Goal: Task Accomplishment & Management: Use online tool/utility

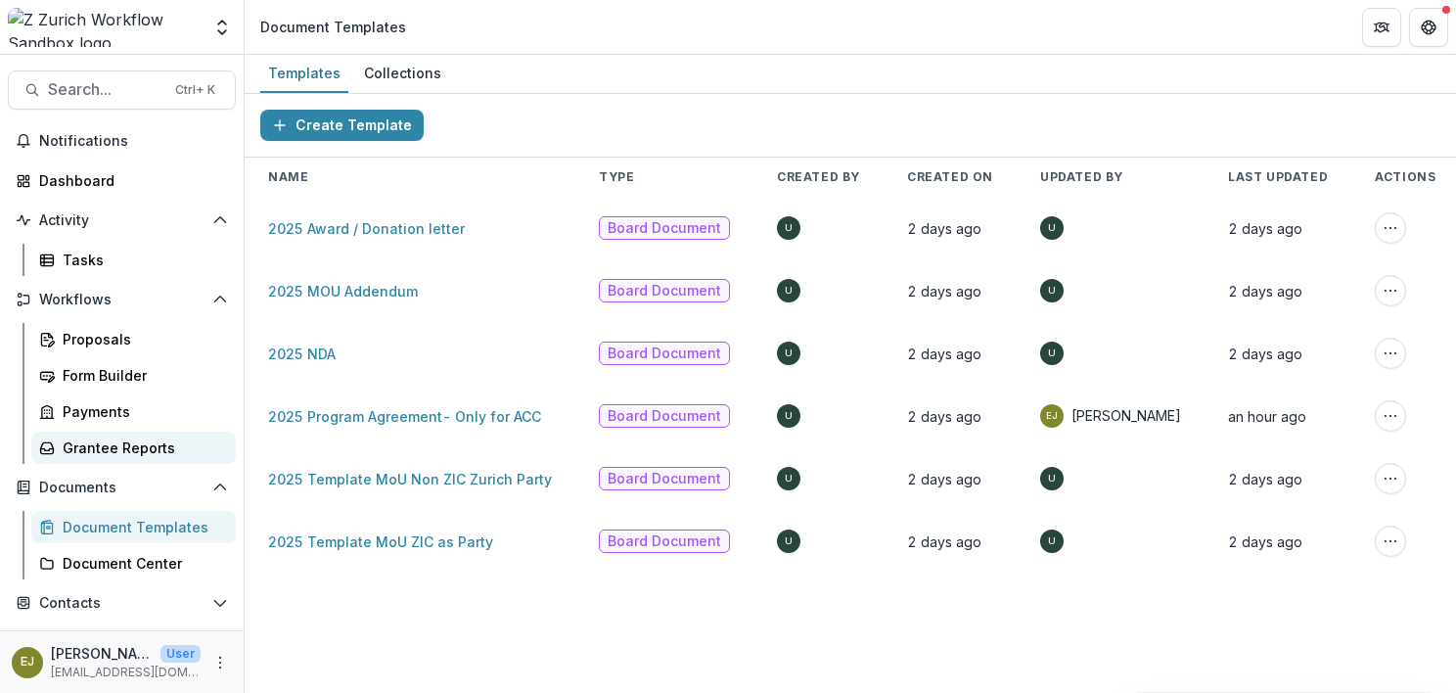
click at [98, 440] on div "Grantee Reports" at bounding box center [141, 447] width 157 height 21
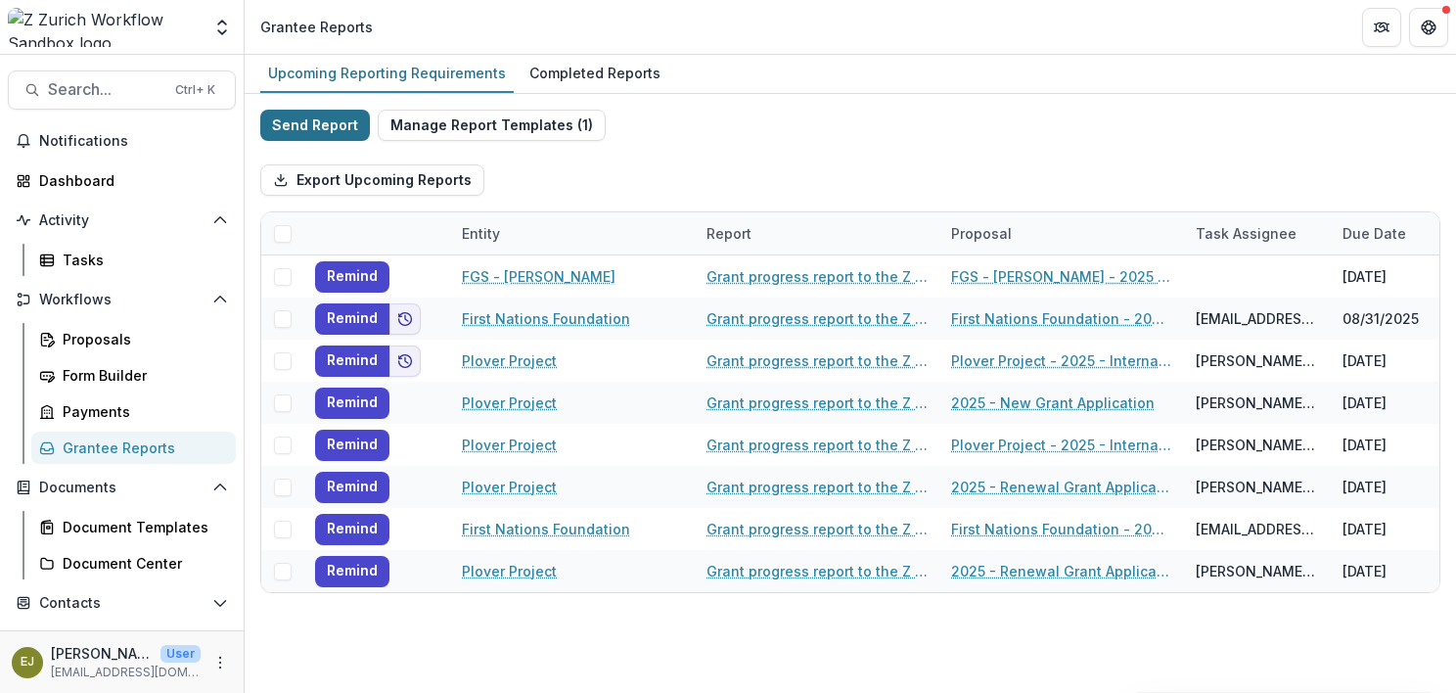
click at [317, 121] on button "Send Report" at bounding box center [315, 125] width 110 height 31
select select "********"
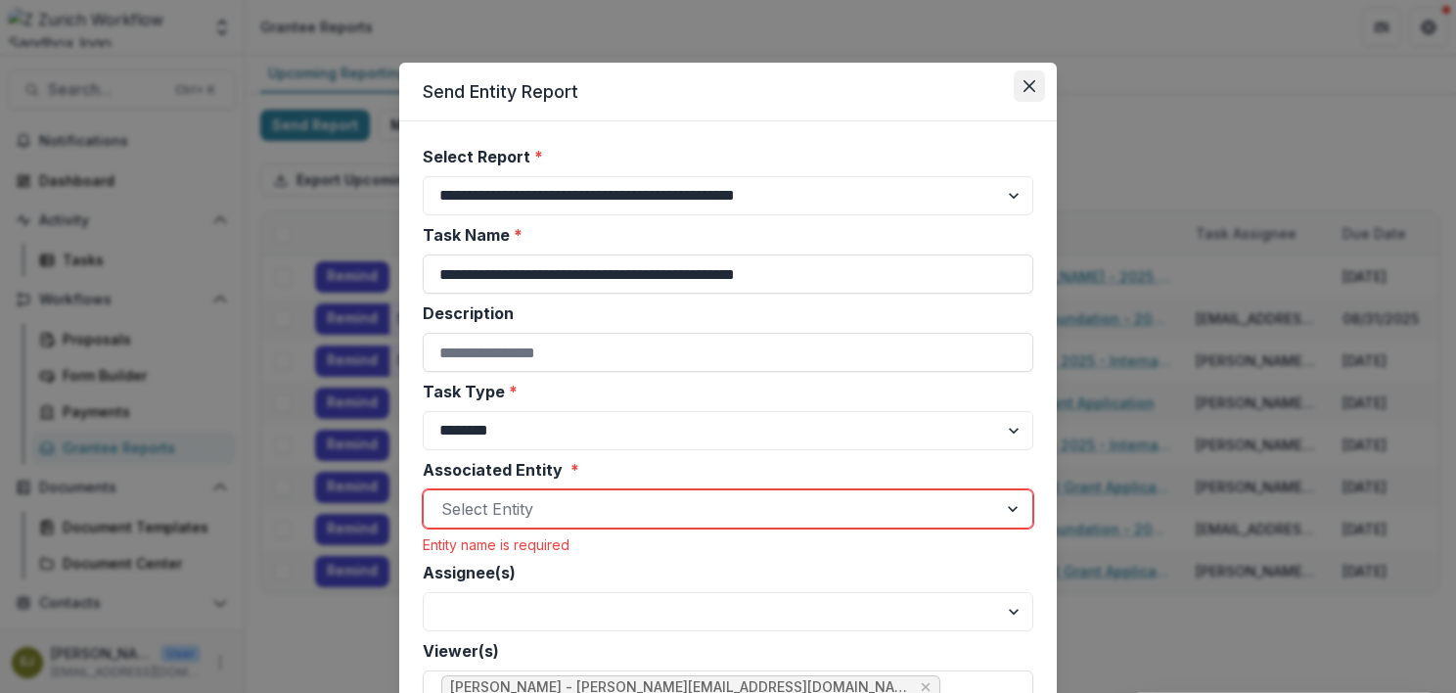
click at [1026, 84] on icon "Close" at bounding box center [1029, 86] width 12 height 12
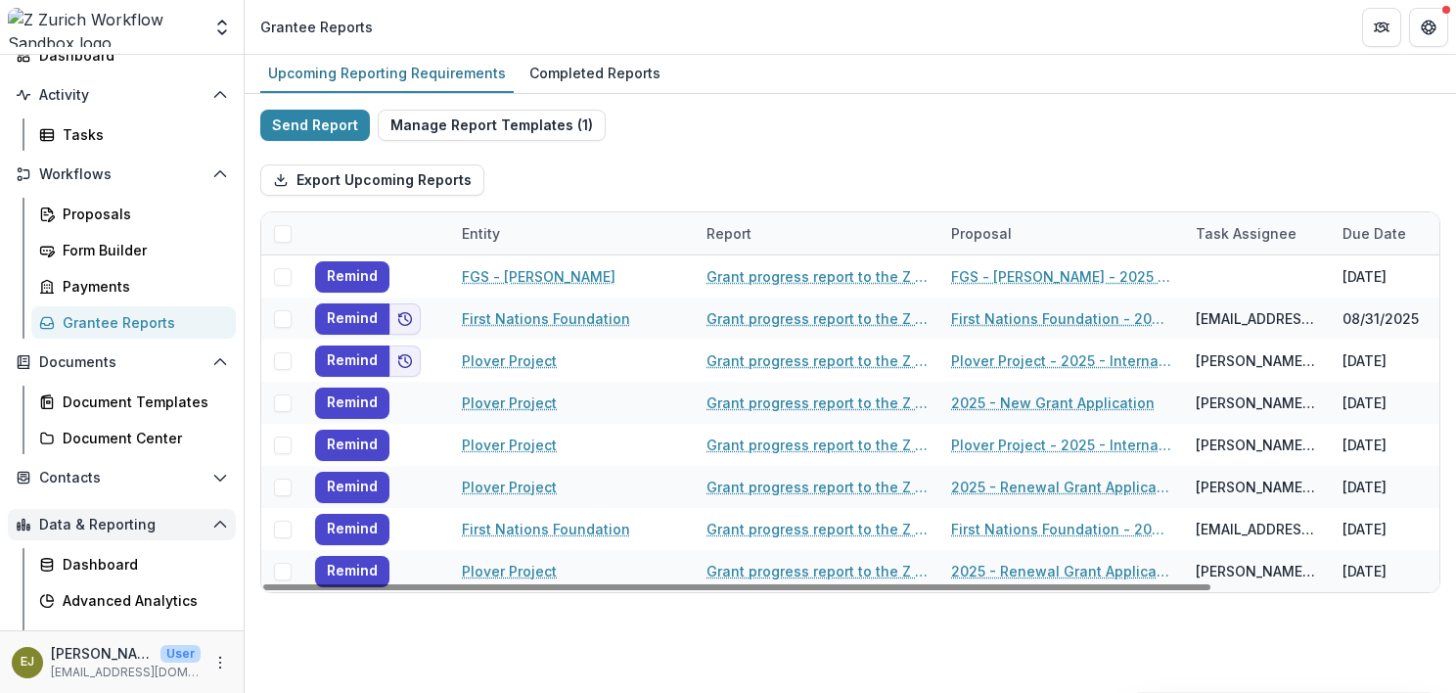
scroll to position [184, 0]
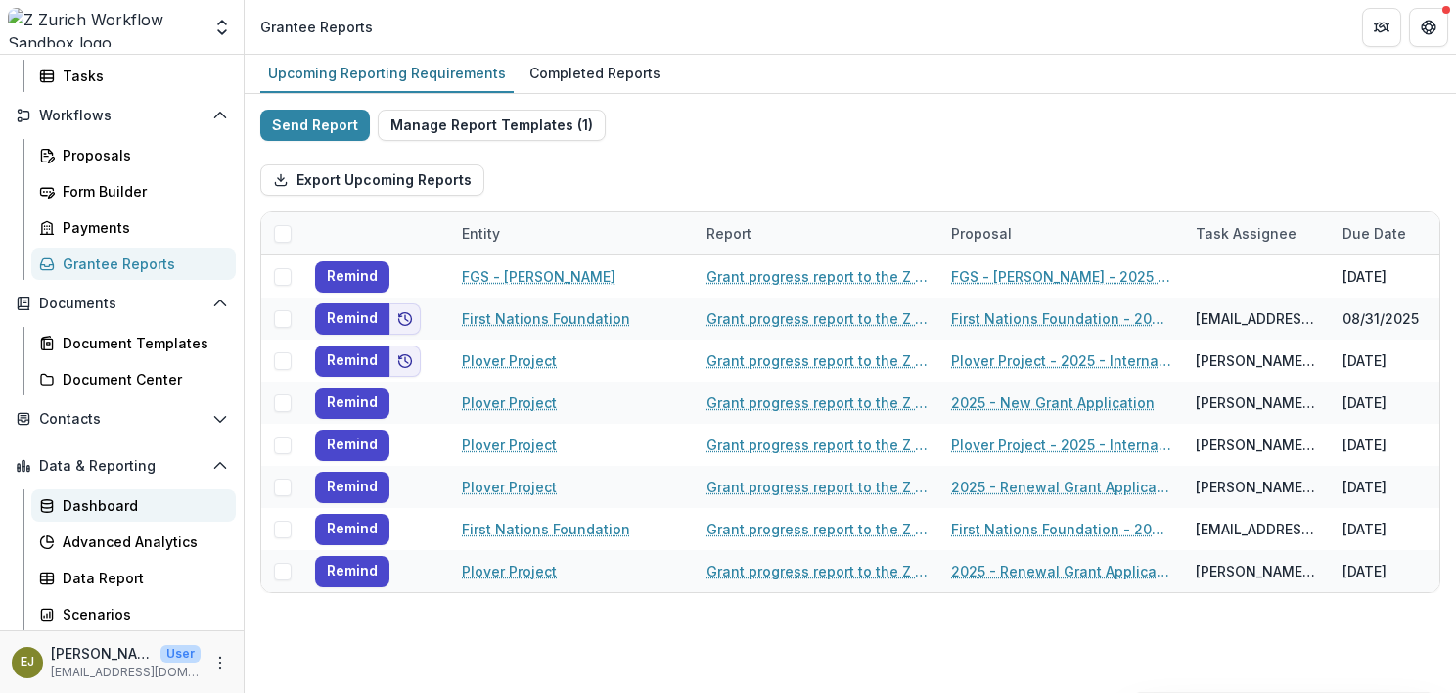
click at [106, 509] on div "Dashboard" at bounding box center [141, 505] width 157 height 21
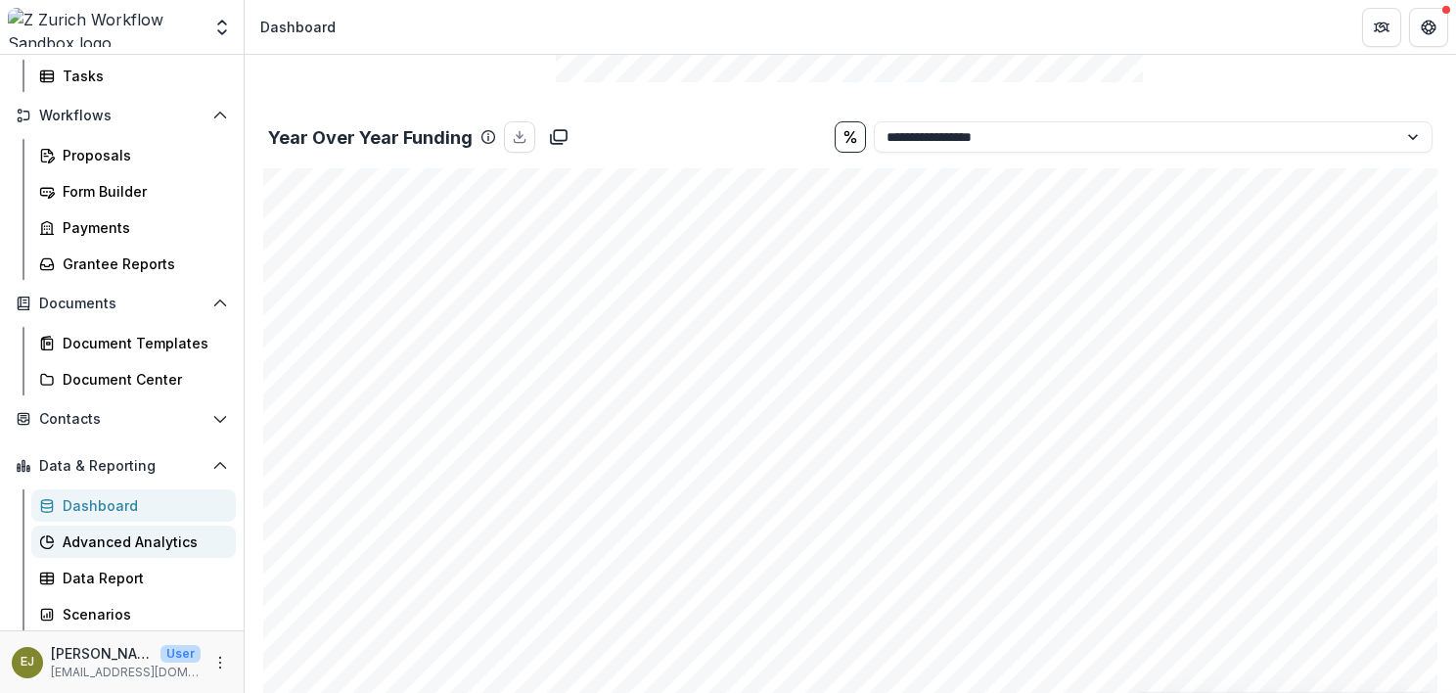
click at [114, 544] on div "Advanced Analytics" at bounding box center [141, 541] width 157 height 21
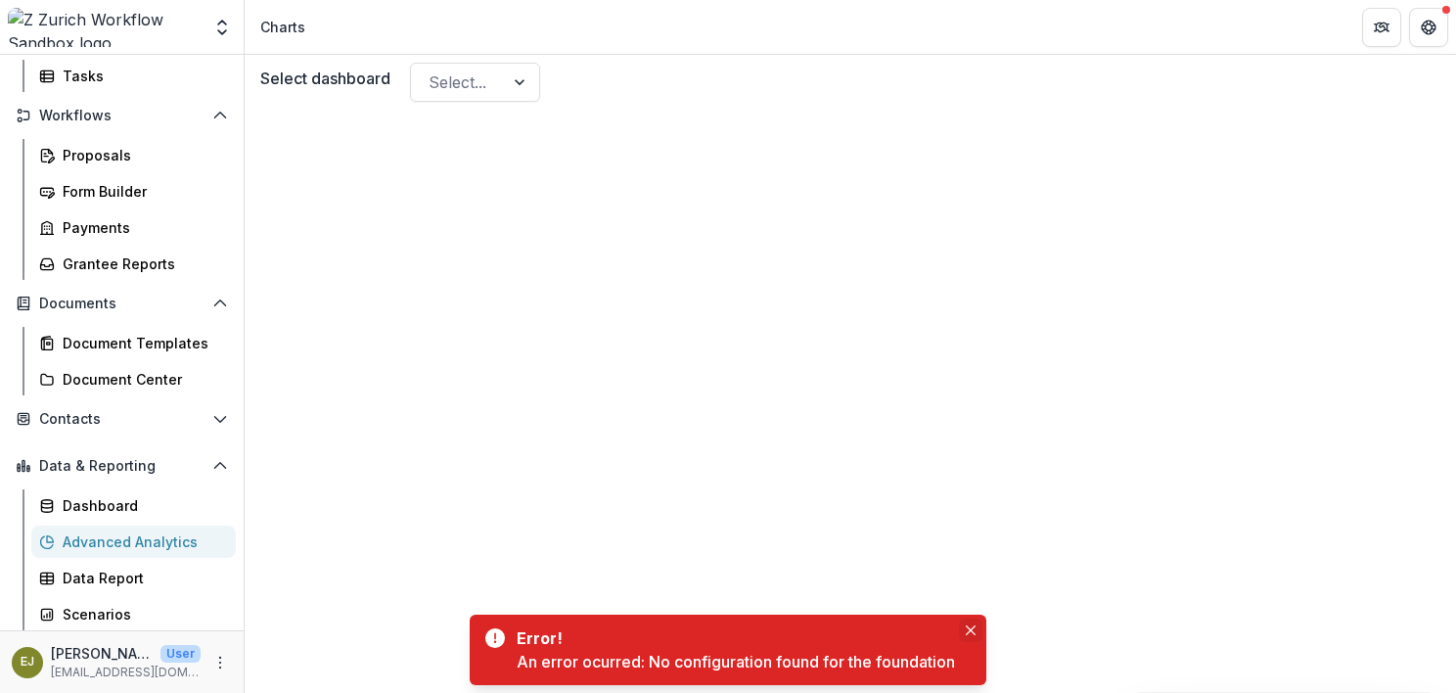
click at [970, 625] on icon "Close" at bounding box center [970, 630] width 10 height 10
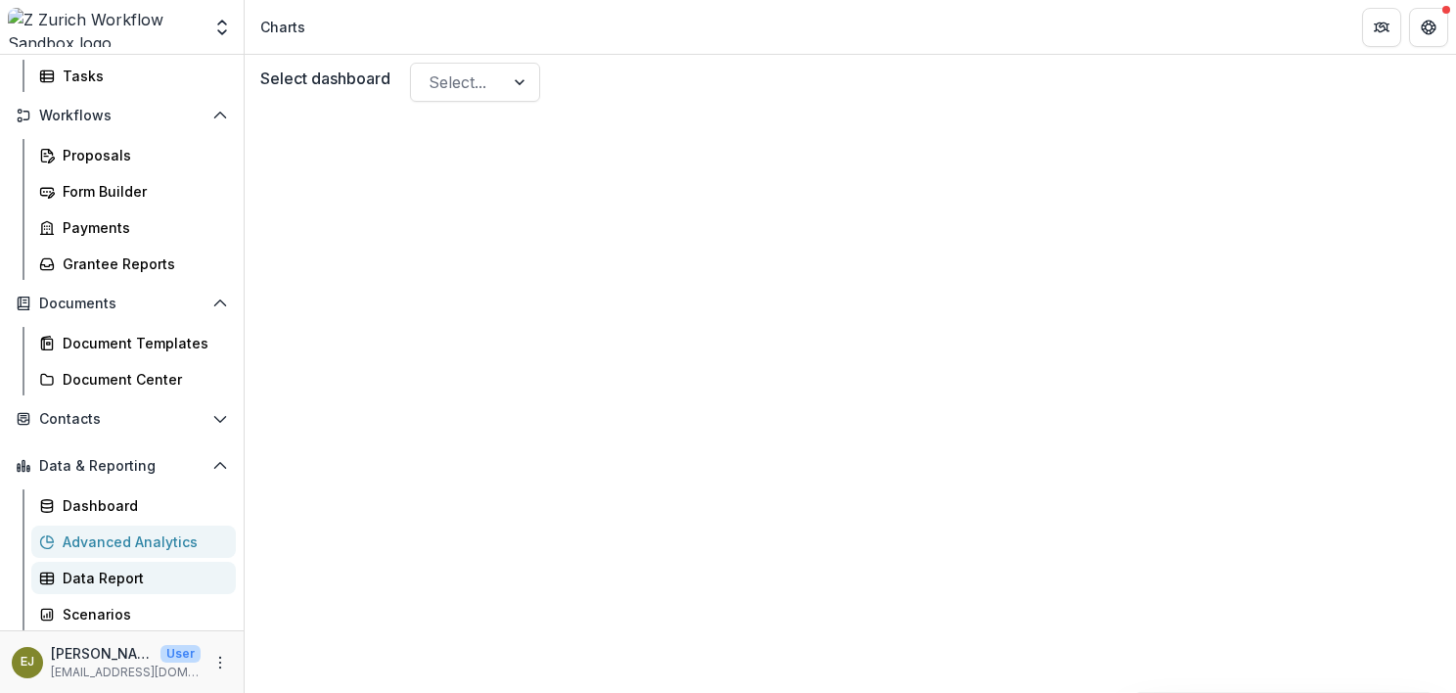
click at [90, 575] on div "Data Report" at bounding box center [141, 577] width 157 height 21
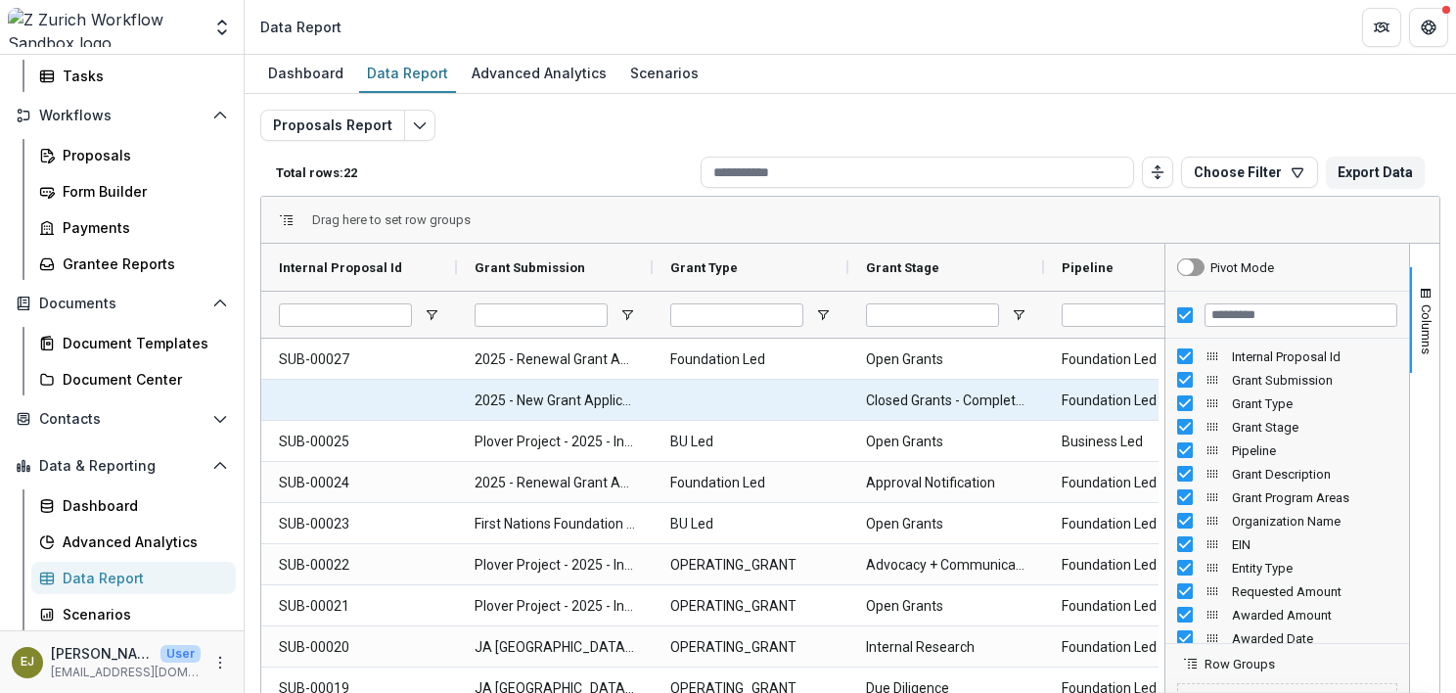
scroll to position [368, 0]
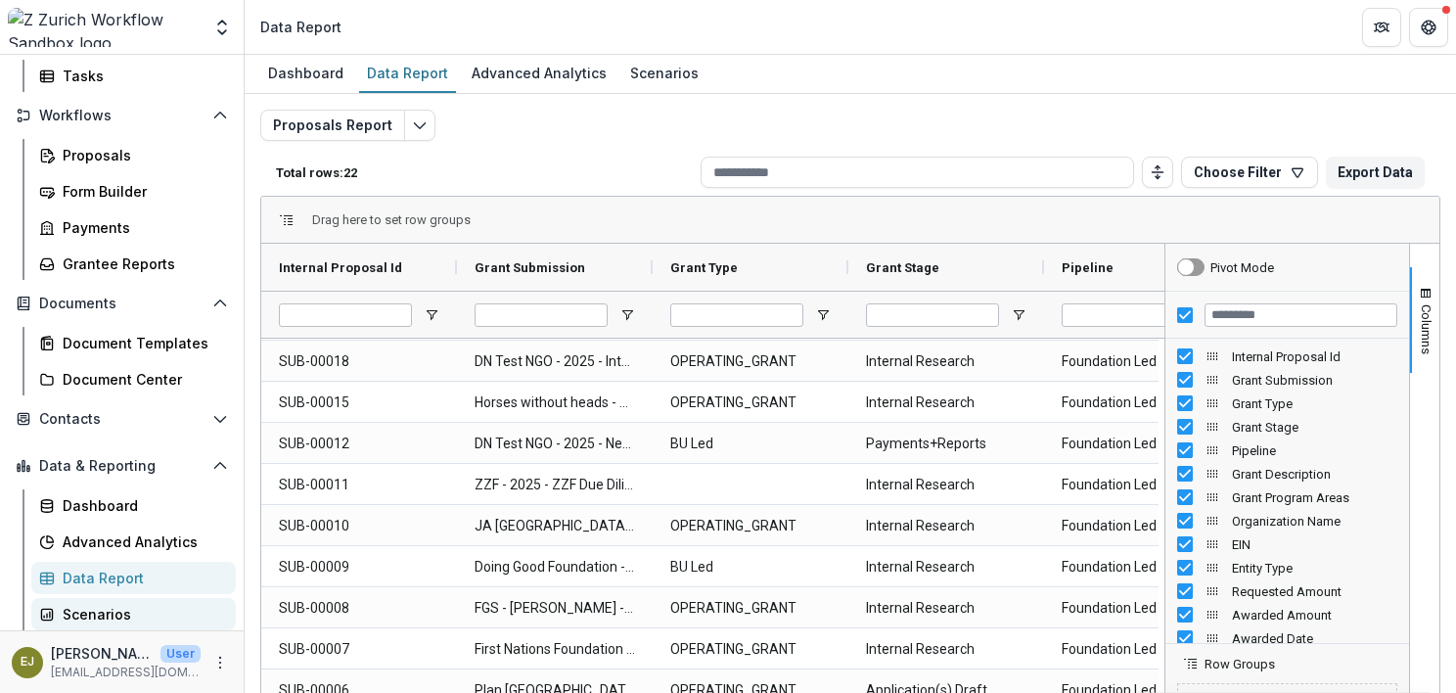
click at [92, 598] on link "Scenarios" at bounding box center [133, 614] width 204 height 32
